Goal: Task Accomplishment & Management: Manage account settings

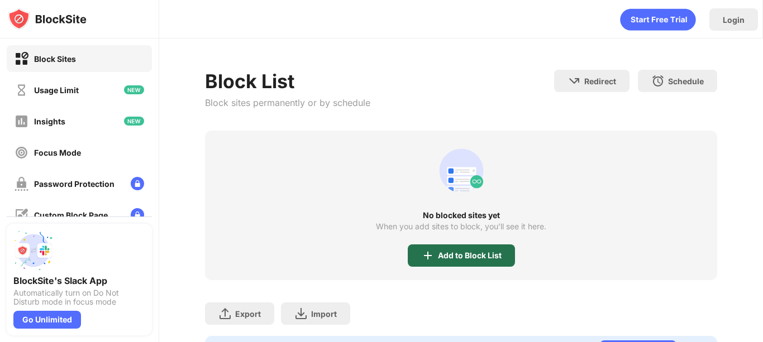
click at [482, 258] on div "Add to Block List" at bounding box center [470, 255] width 64 height 9
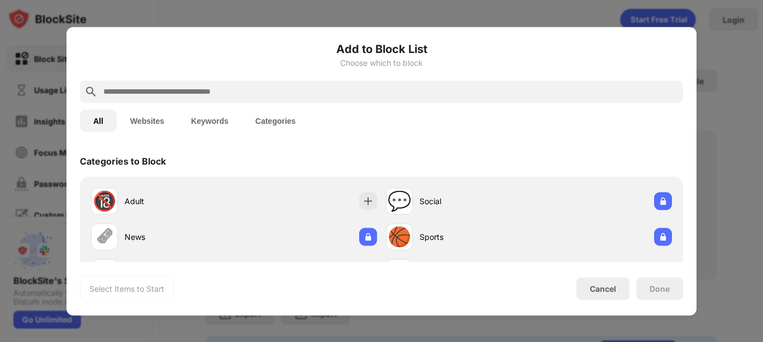
click at [221, 94] on input "text" at bounding box center [390, 91] width 576 height 13
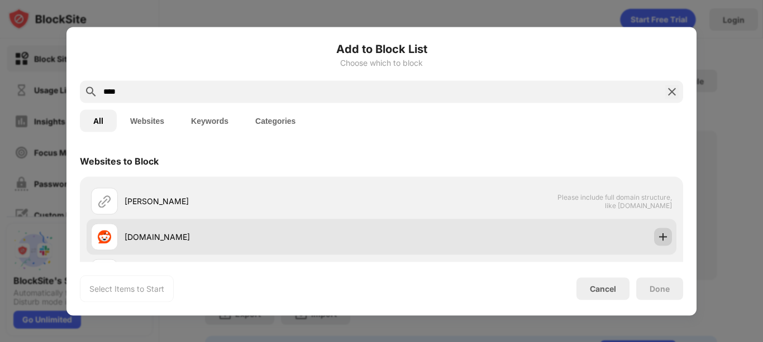
type input "****"
click at [657, 235] on img at bounding box center [662, 236] width 11 height 11
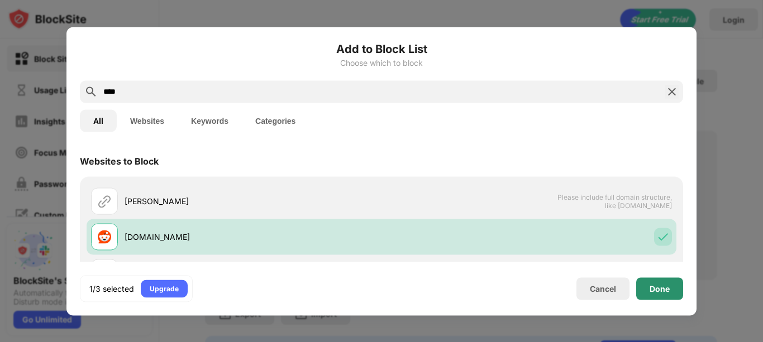
click at [656, 285] on div "Done" at bounding box center [660, 288] width 20 height 9
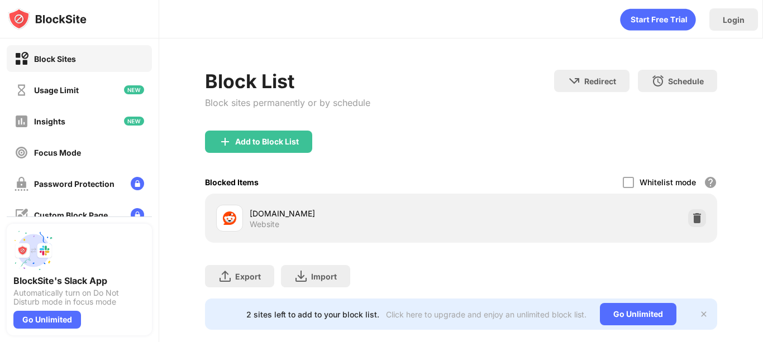
scroll to position [27, 8]
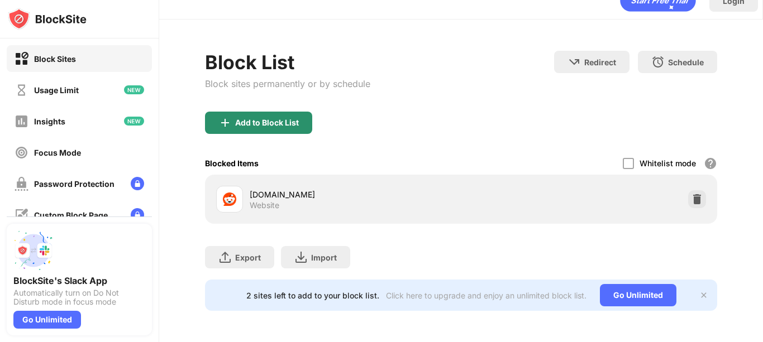
click at [269, 118] on div "Add to Block List" at bounding box center [267, 122] width 64 height 9
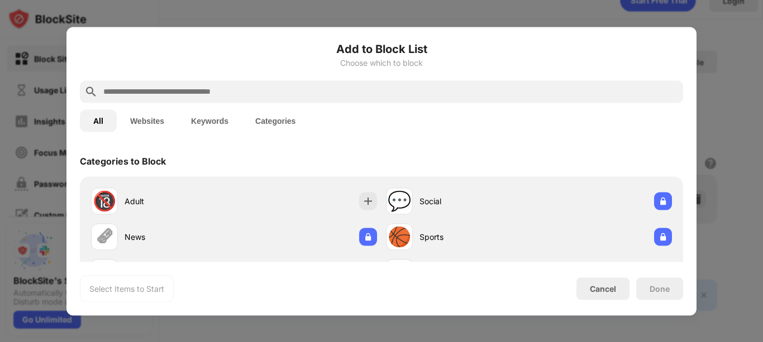
click at [187, 86] on input "text" at bounding box center [390, 91] width 576 height 13
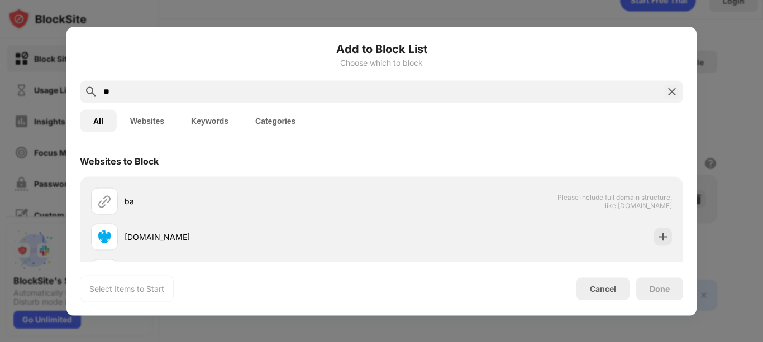
type input "**"
click at [678, 96] on img at bounding box center [671, 91] width 13 height 13
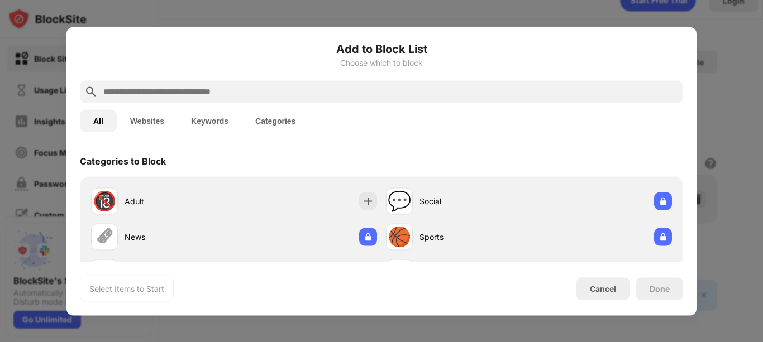
click at [744, 67] on div at bounding box center [381, 171] width 763 height 342
